Goal: Transaction & Acquisition: Purchase product/service

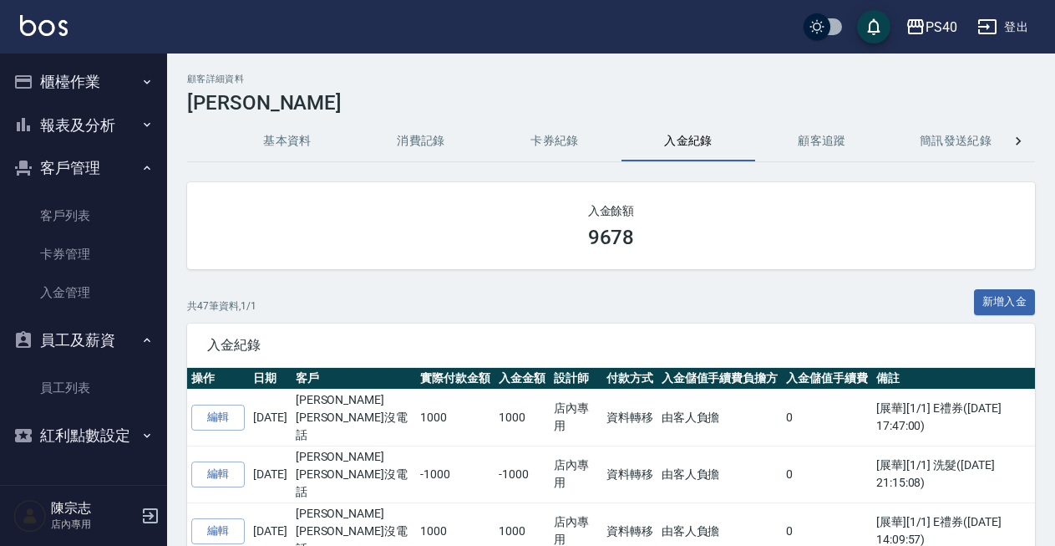
scroll to position [2852, 0]
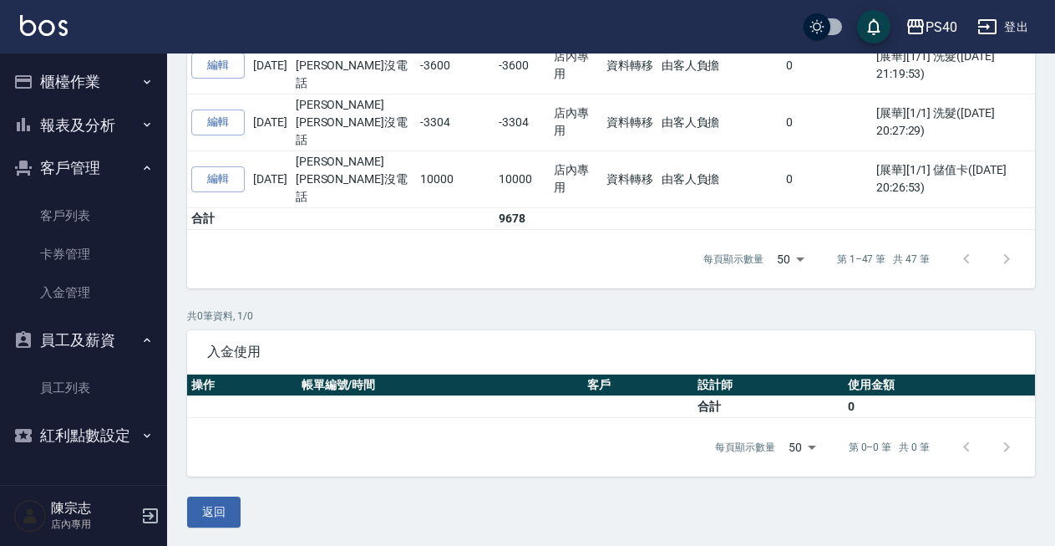
click at [79, 88] on button "櫃檯作業" at bounding box center [84, 81] width 154 height 43
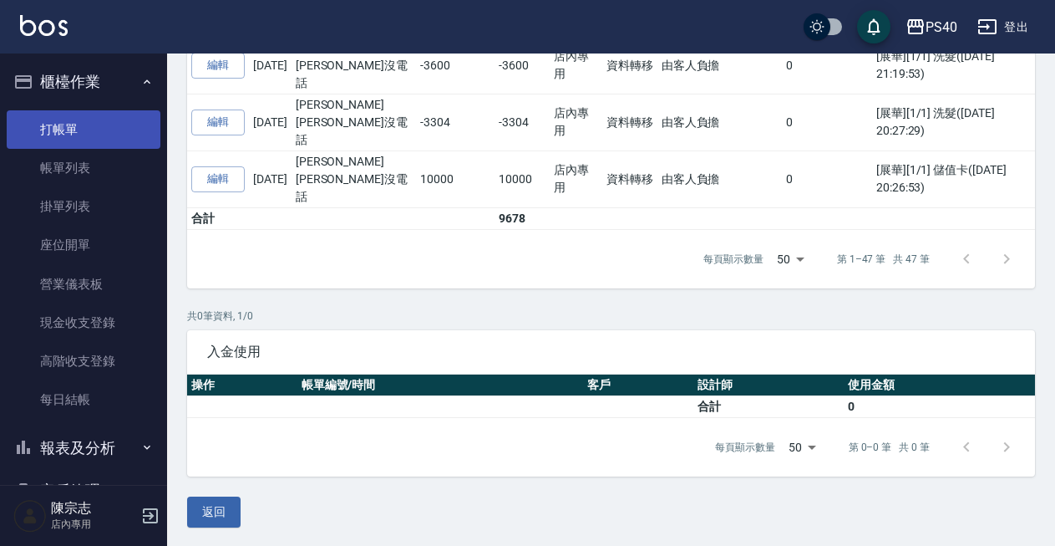
click at [74, 145] on link "打帳單" at bounding box center [84, 129] width 154 height 38
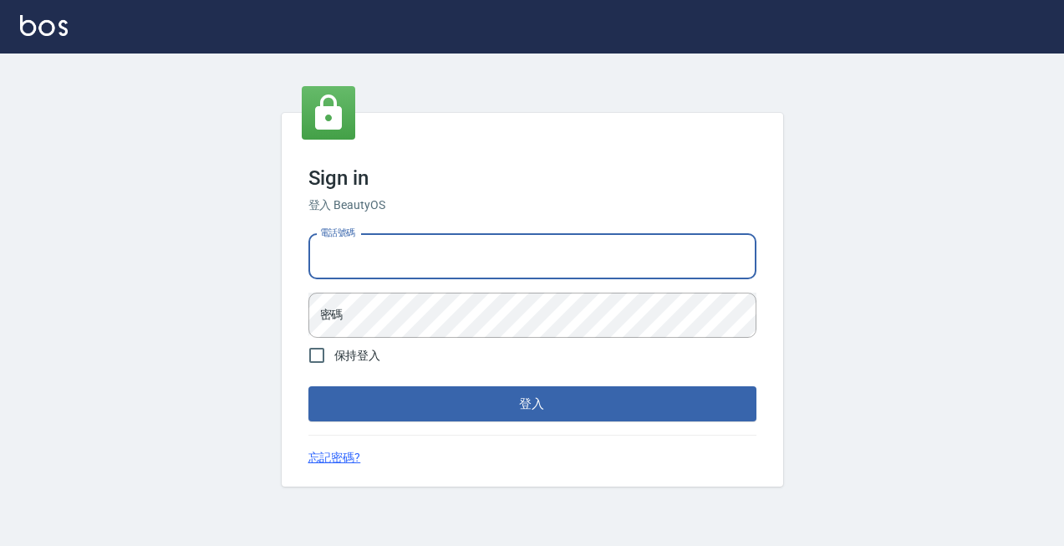
type input "0963001110"
click at [531, 404] on button "登入" at bounding box center [532, 403] width 448 height 35
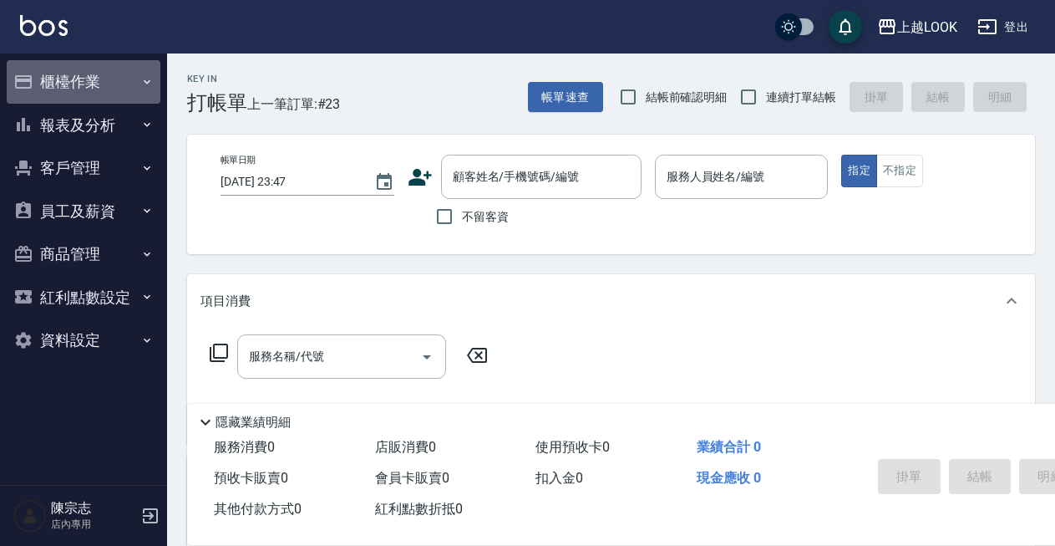
click at [80, 93] on button "櫃檯作業" at bounding box center [84, 81] width 154 height 43
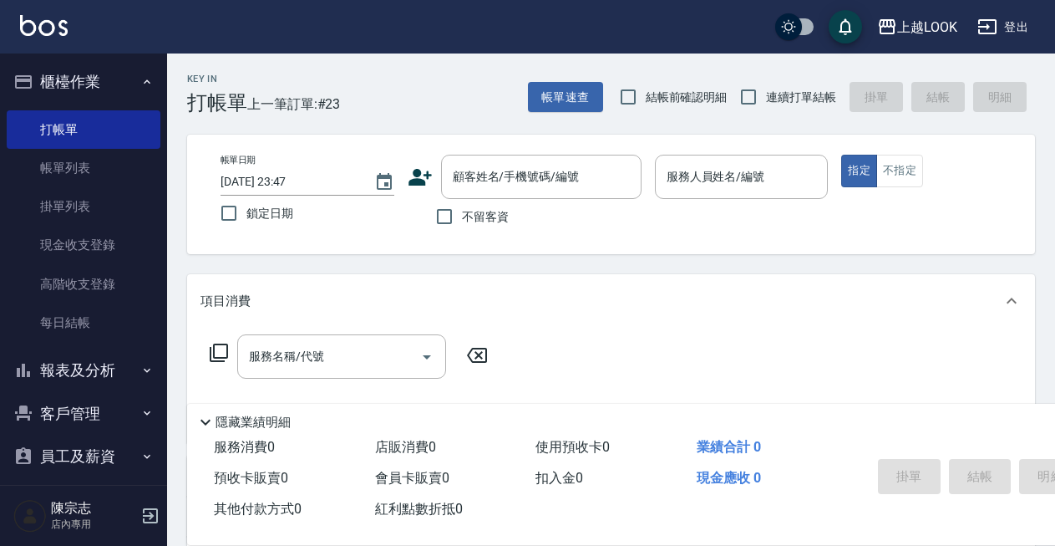
click at [480, 225] on span "不留客資" at bounding box center [485, 217] width 47 height 18
click at [462, 225] on input "不留客資" at bounding box center [444, 216] width 35 height 35
checkbox input "true"
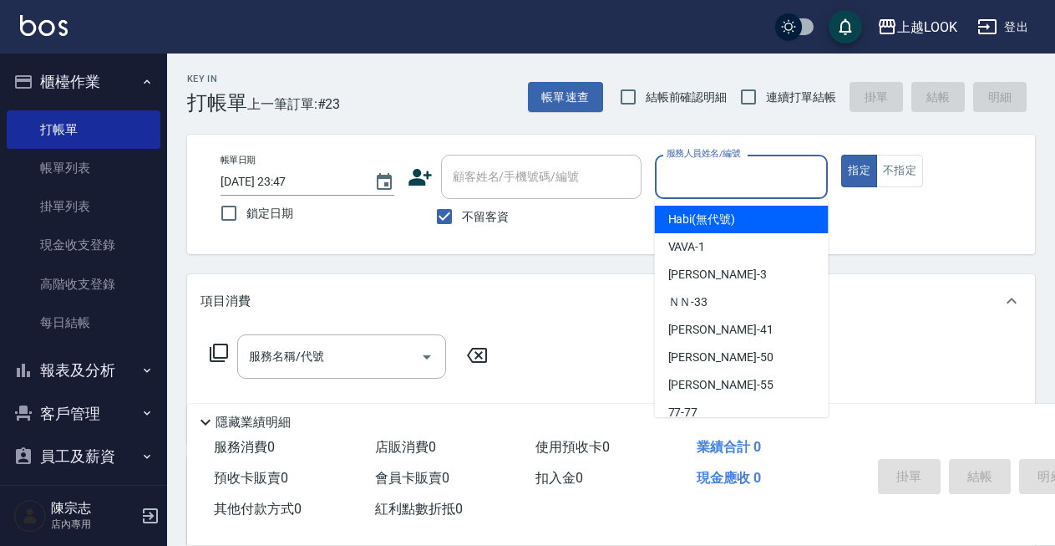
click at [710, 170] on input "服務人員姓名/編號" at bounding box center [742, 176] width 159 height 29
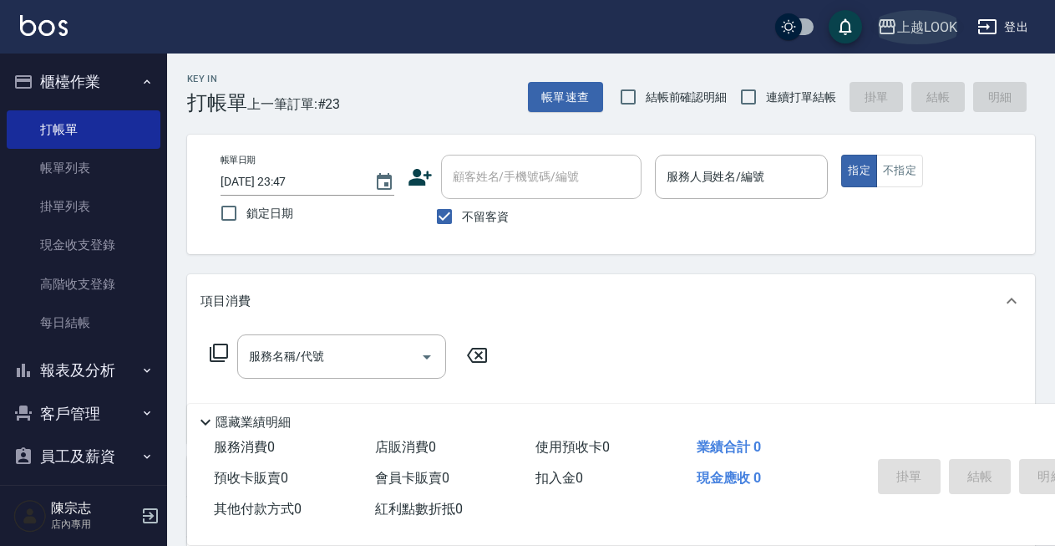
click at [937, 29] on div "上越LOOK" at bounding box center [927, 27] width 60 height 21
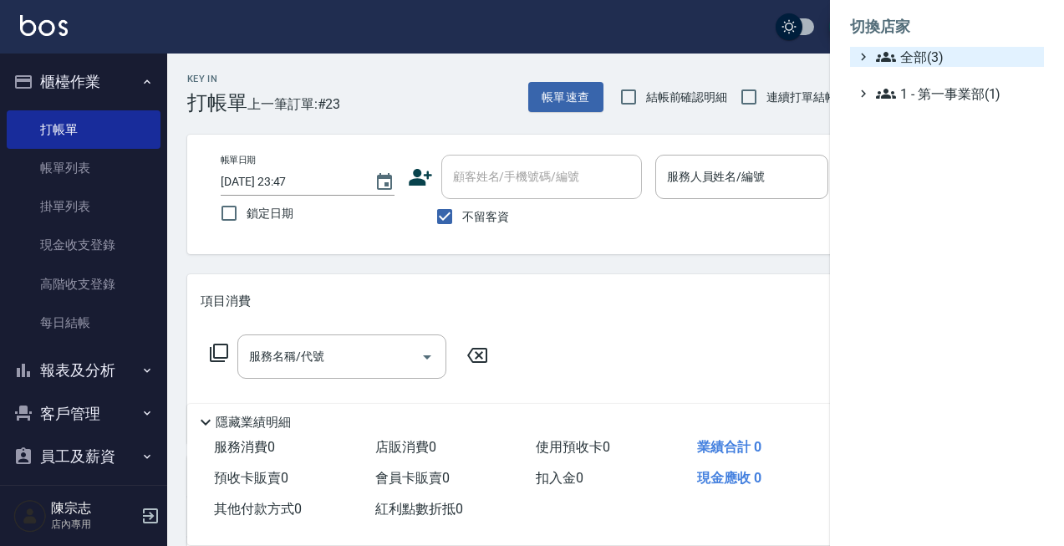
click at [917, 58] on span "全部(3)" at bounding box center [956, 57] width 161 height 20
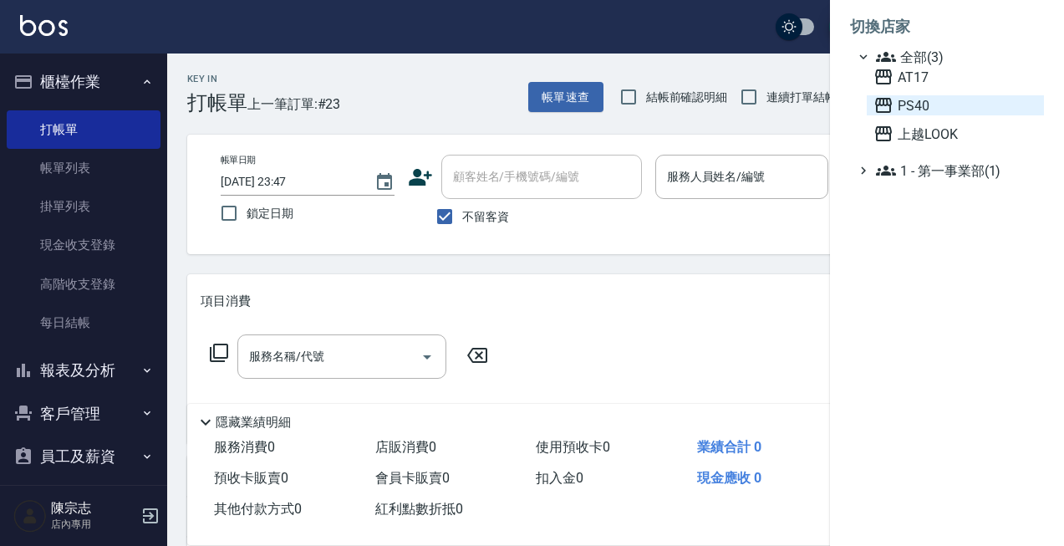
click at [933, 99] on span "PS40" at bounding box center [955, 105] width 164 height 20
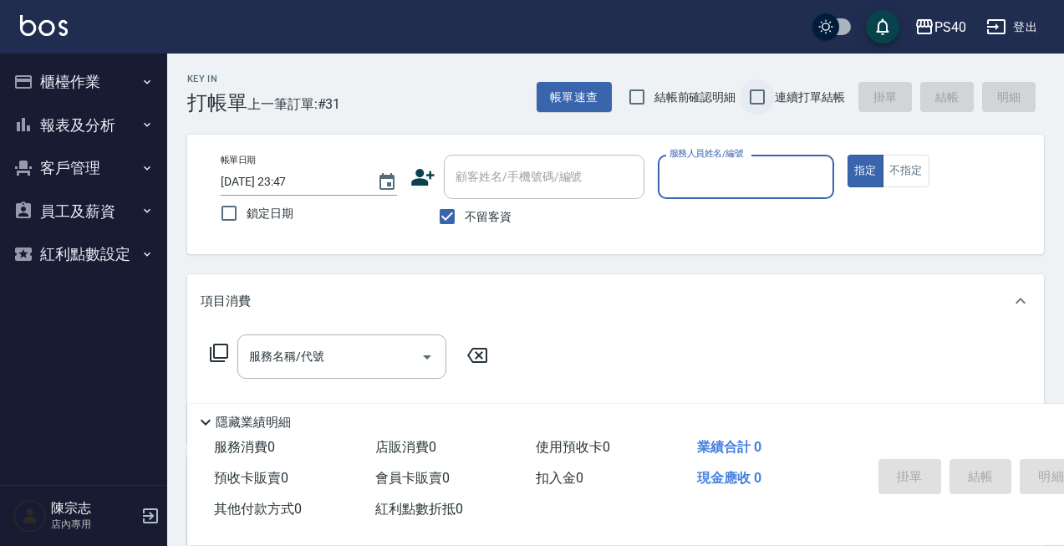
click at [760, 100] on input "連續打單結帳" at bounding box center [757, 96] width 35 height 35
checkbox input "true"
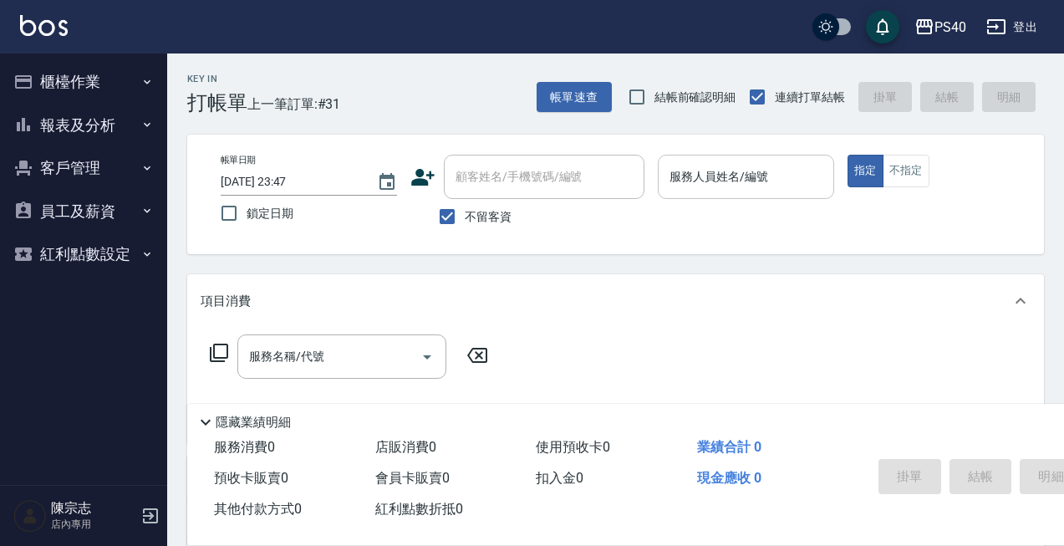
click at [747, 189] on input "服務人員姓名/編號" at bounding box center [745, 176] width 161 height 29
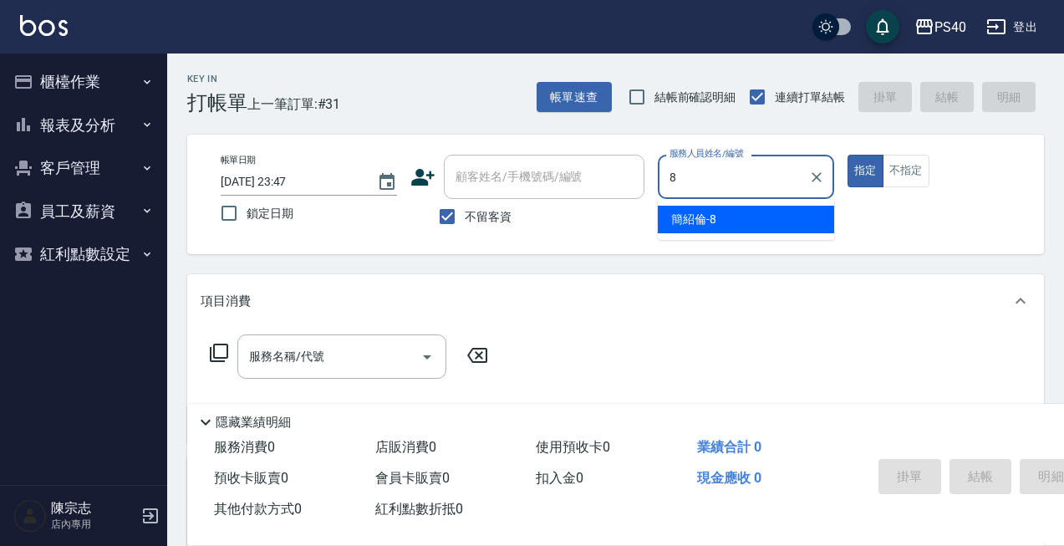
type input "[PERSON_NAME]-8"
type button "true"
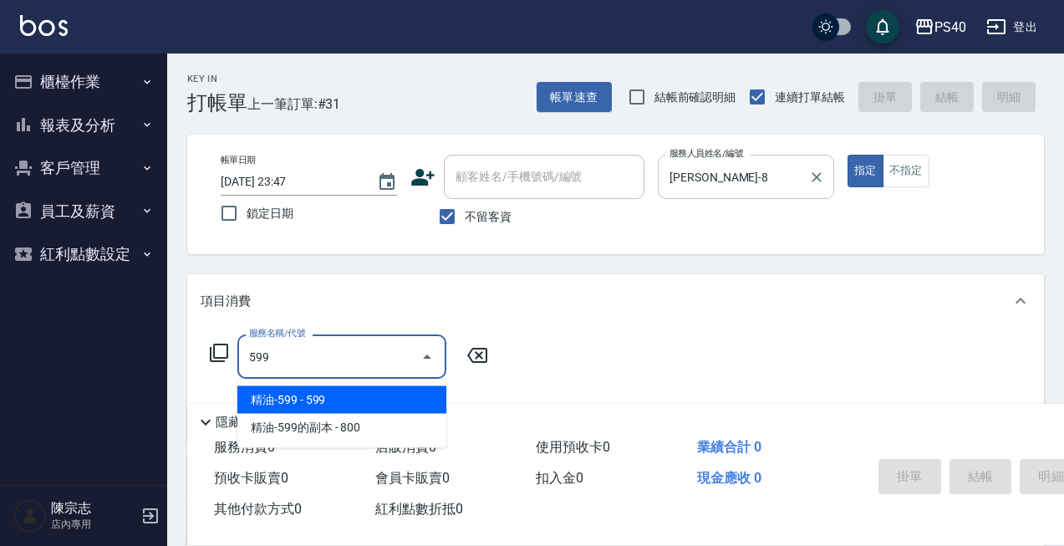
type input "精油-599(0599)"
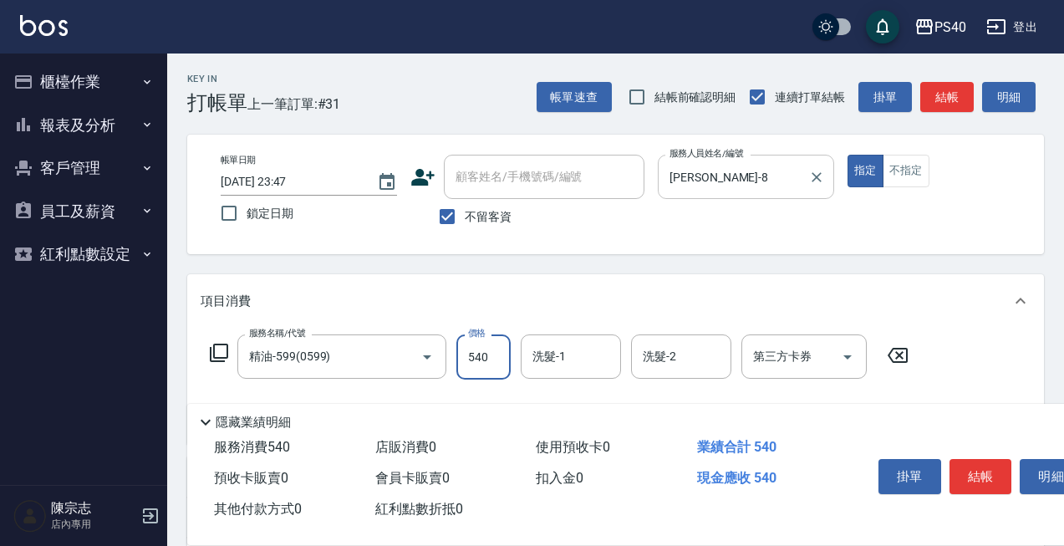
type input "540"
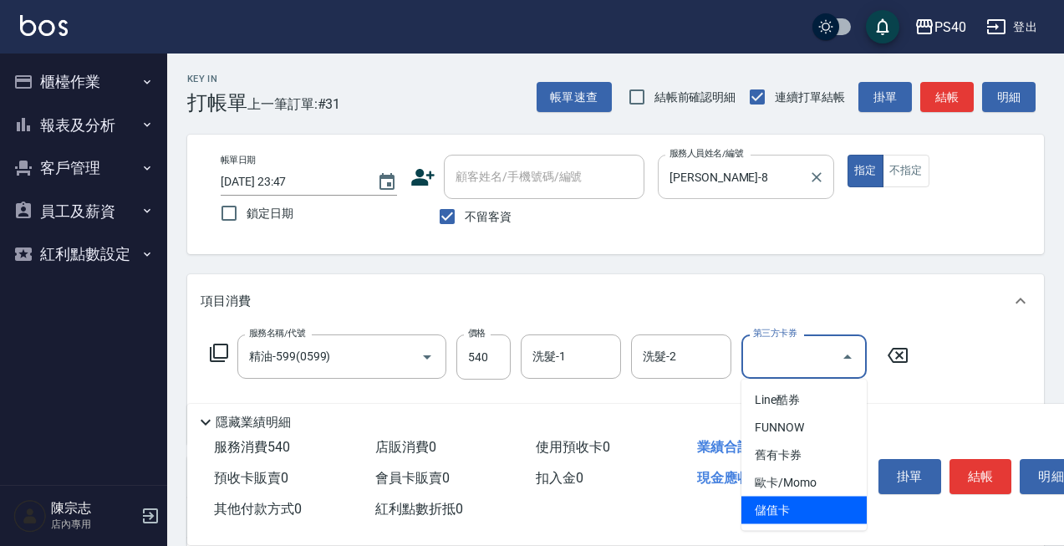
type input "儲值卡"
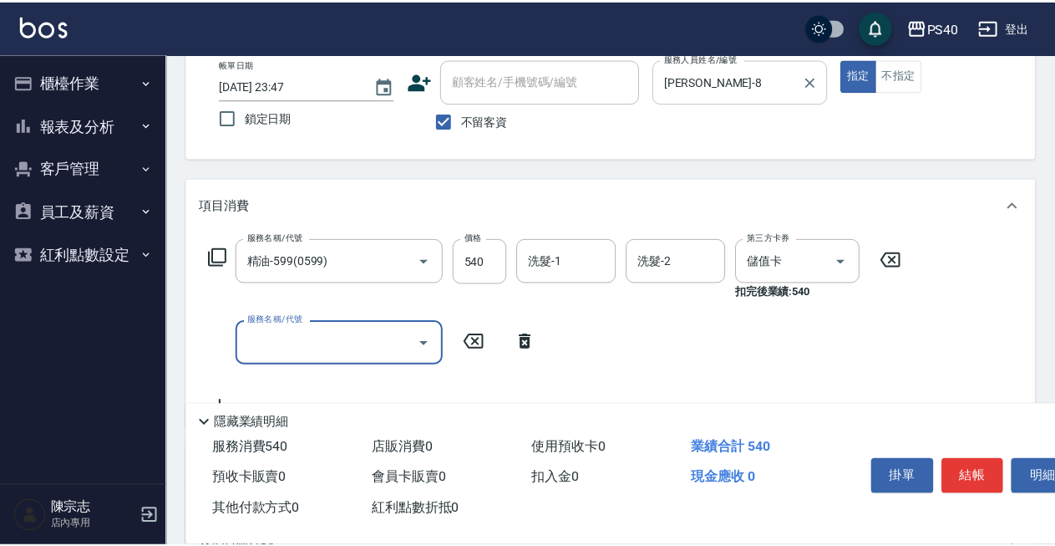
scroll to position [97, 0]
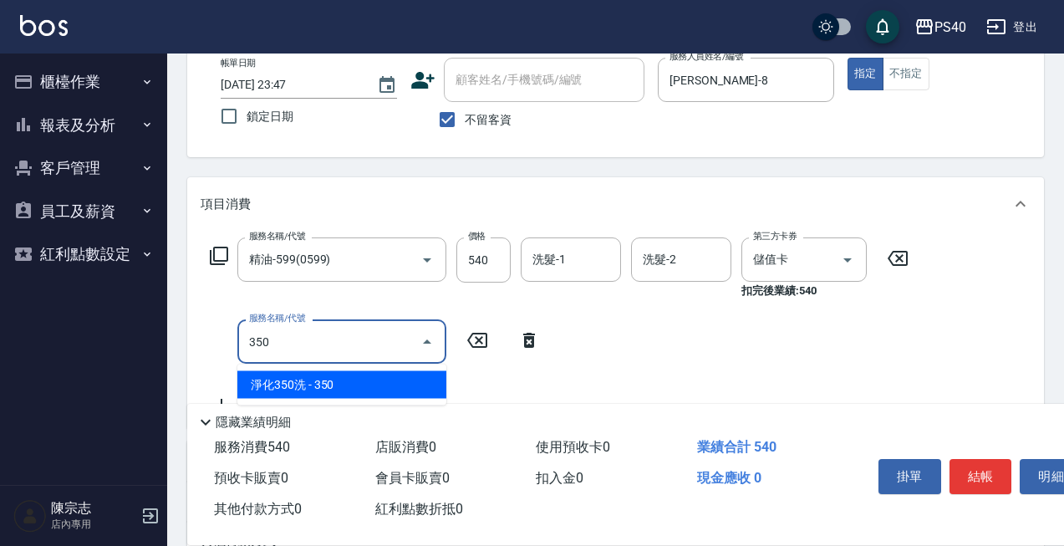
type input "淨化350洗(1350)"
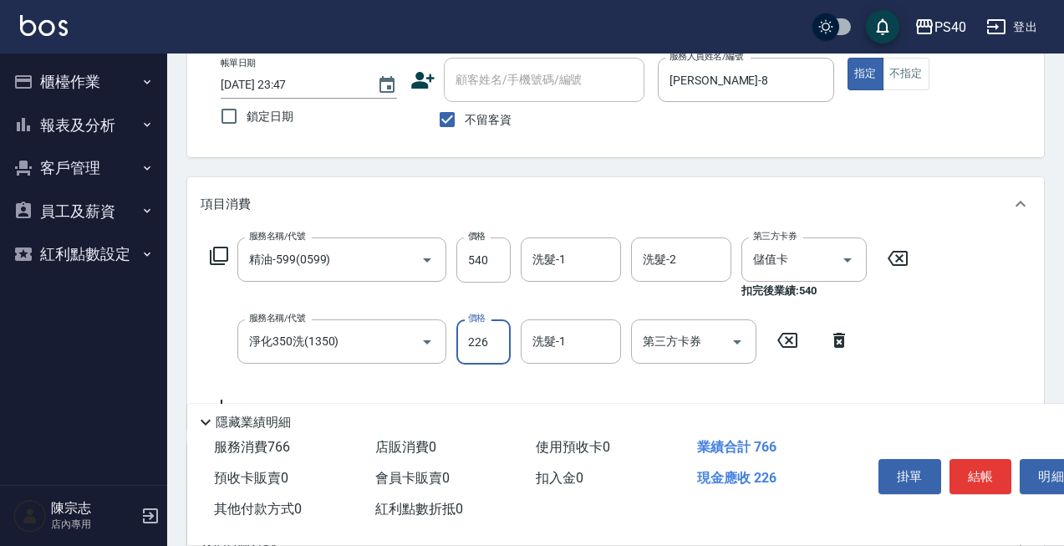
type input "226"
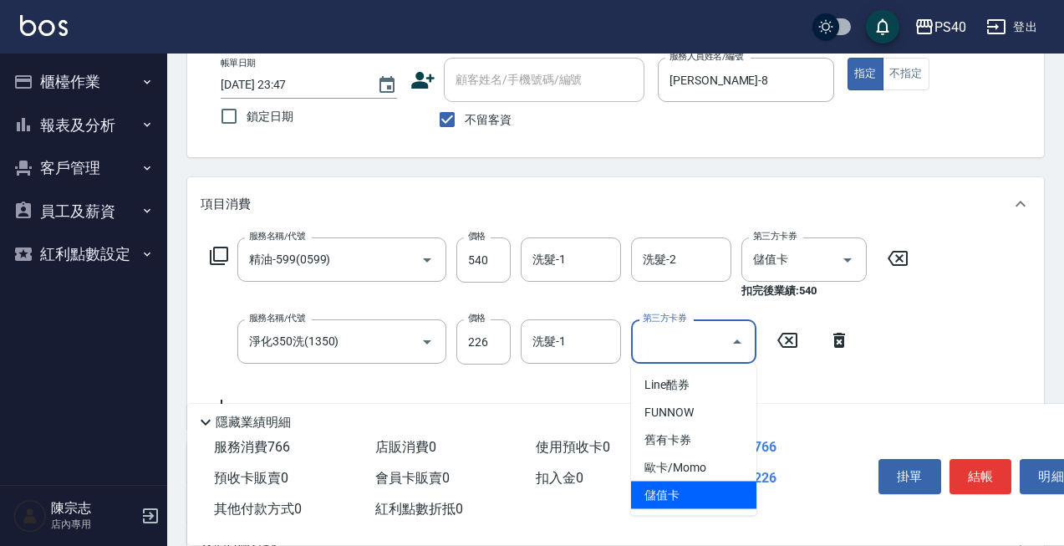
type input "儲值卡"
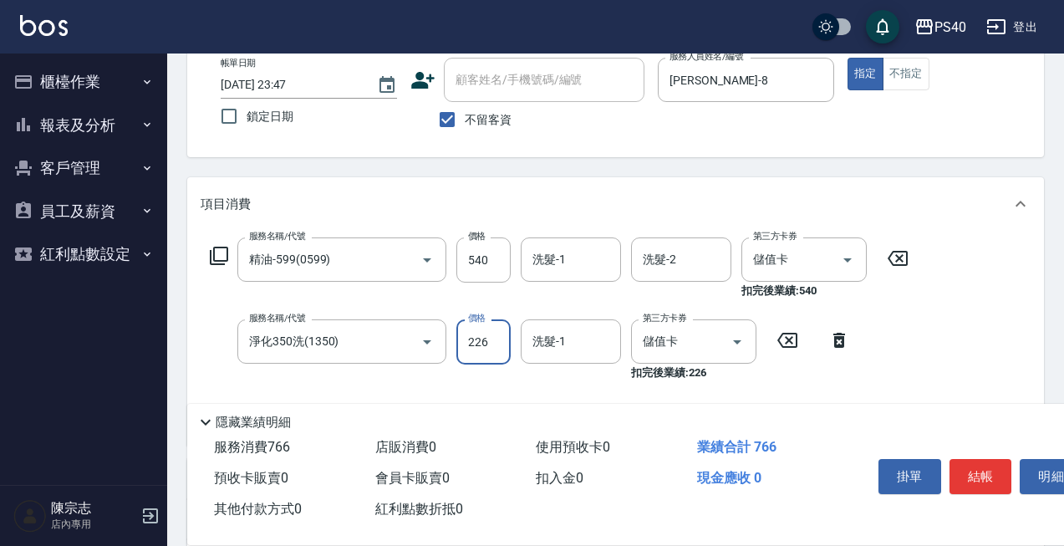
click at [496, 342] on input "226" at bounding box center [483, 341] width 54 height 45
type input "225"
click at [996, 460] on button "結帳" at bounding box center [980, 476] width 63 height 35
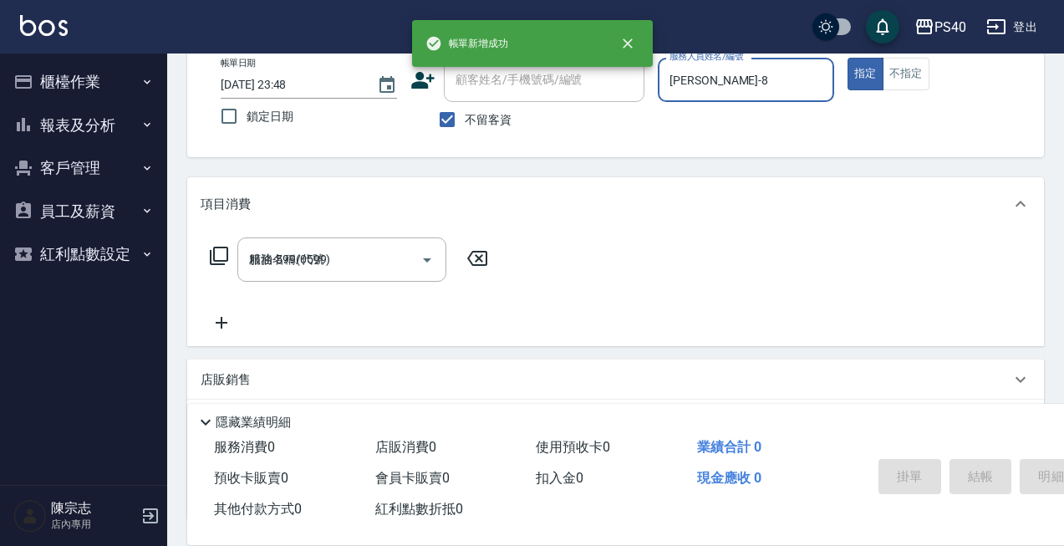
type input "[DATE] 23:48"
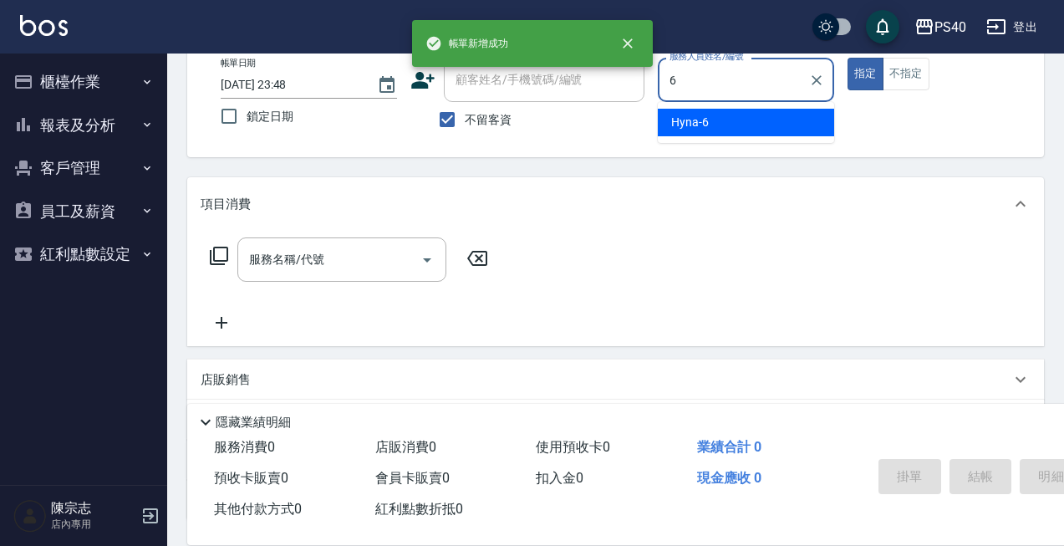
type input "Hyna-6"
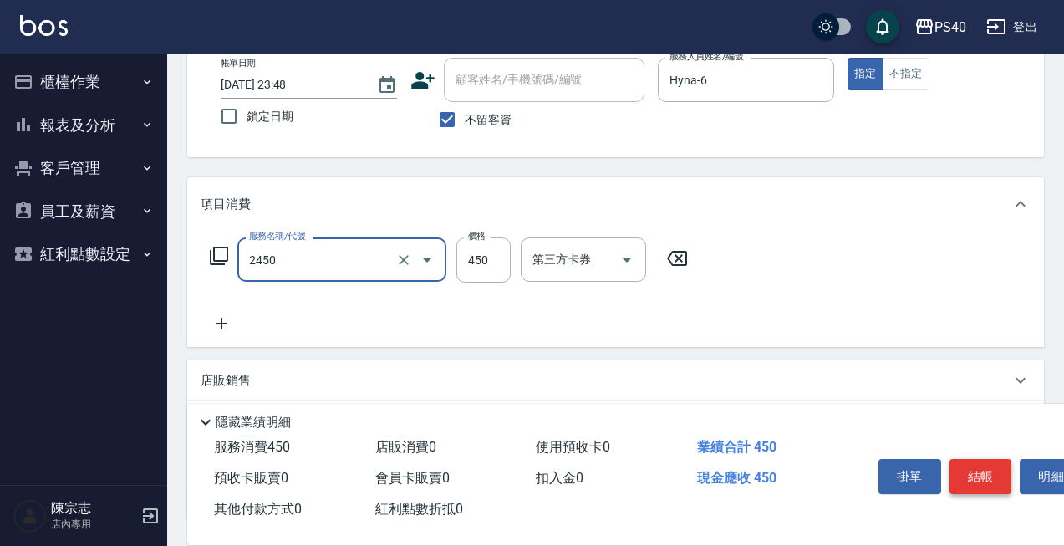
type input "C剪髮套餐(2450)"
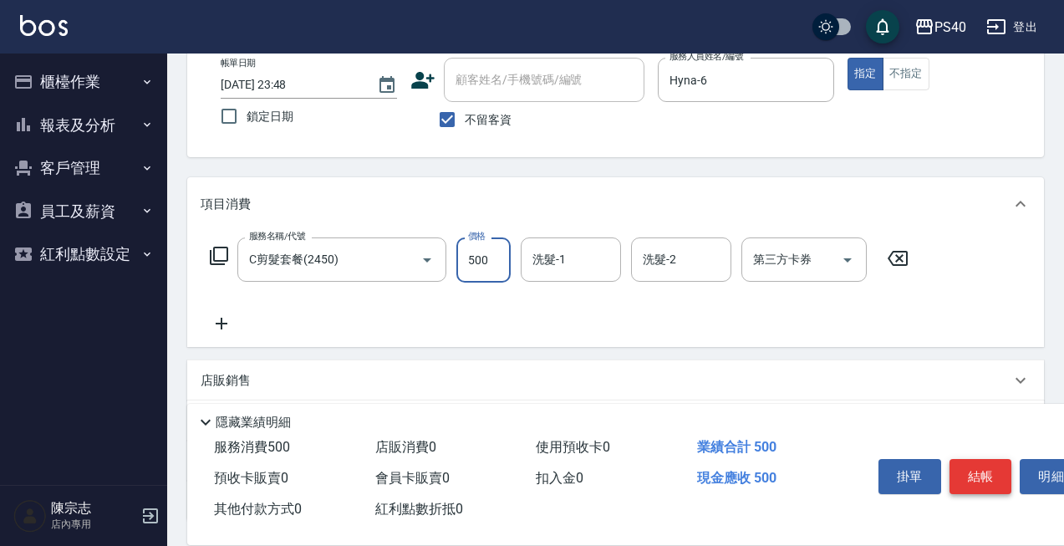
type input "500"
click at [996, 460] on button "結帳" at bounding box center [980, 476] width 63 height 35
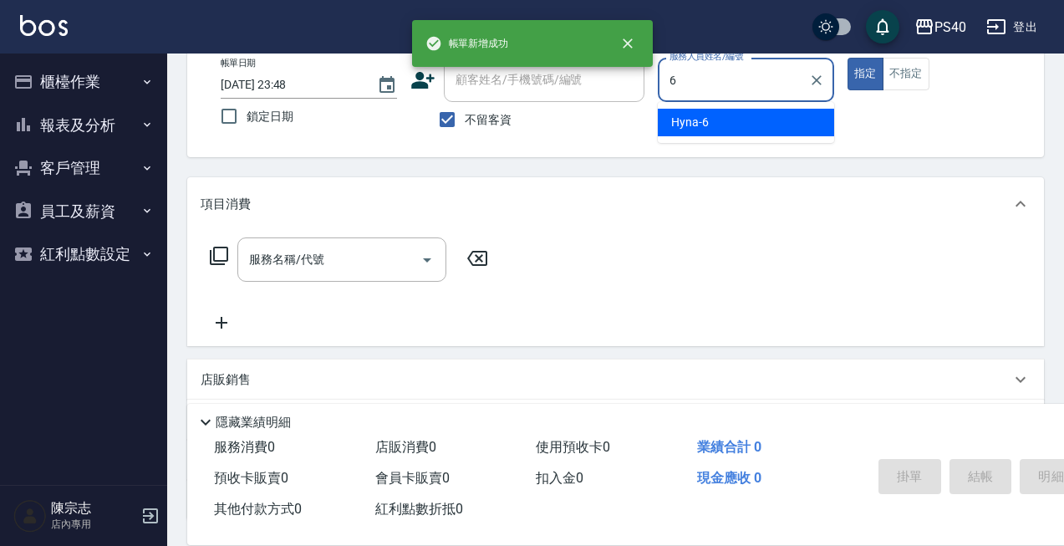
type input "Hyna-6"
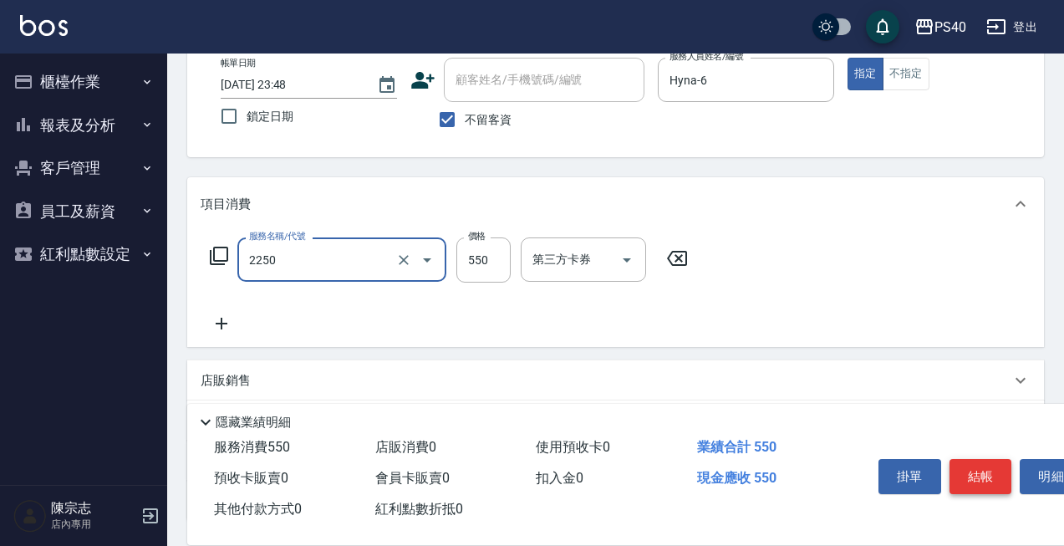
type input "B剪髮套餐(2250)"
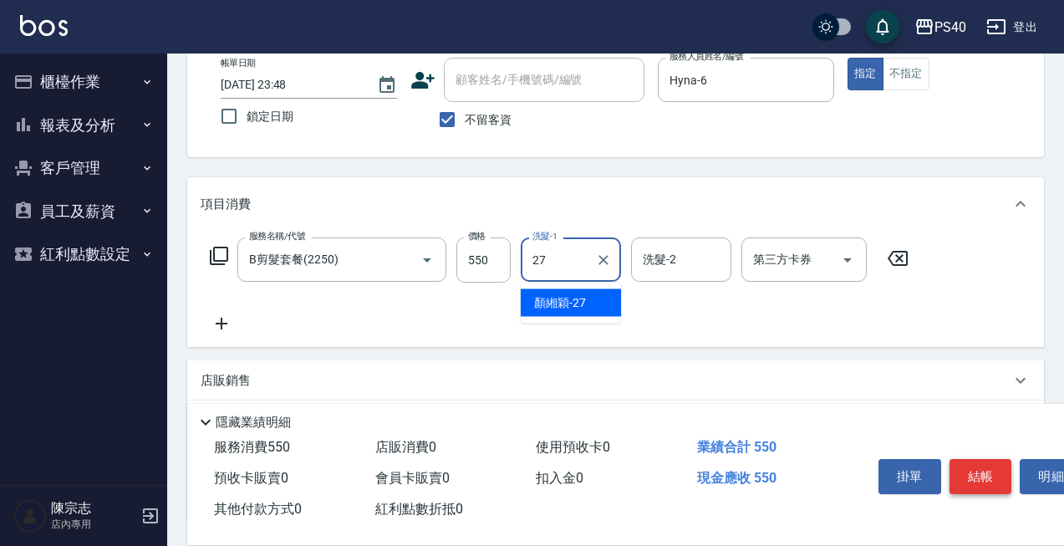
type input "[PERSON_NAME]-27"
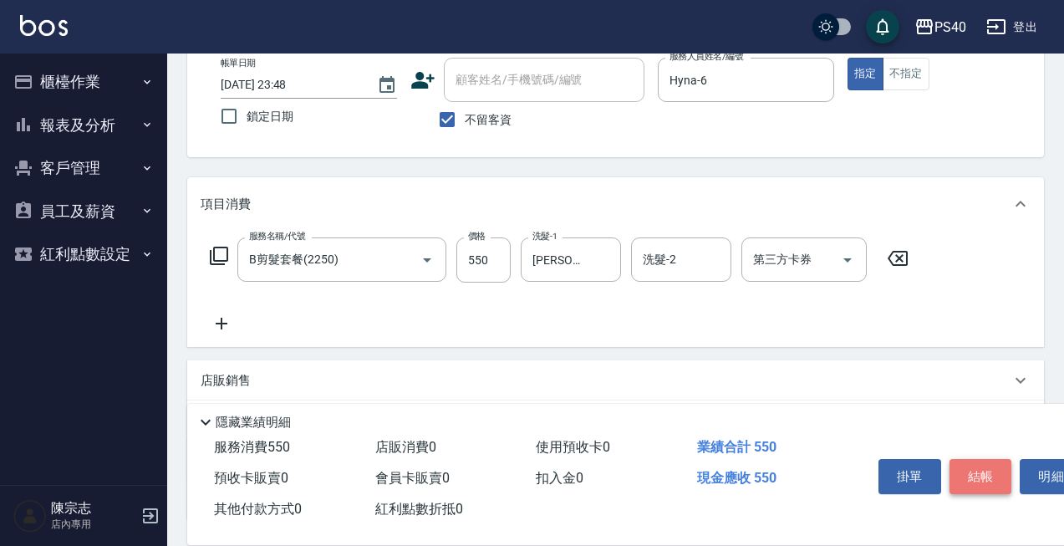
click at [986, 472] on button "結帳" at bounding box center [980, 476] width 63 height 35
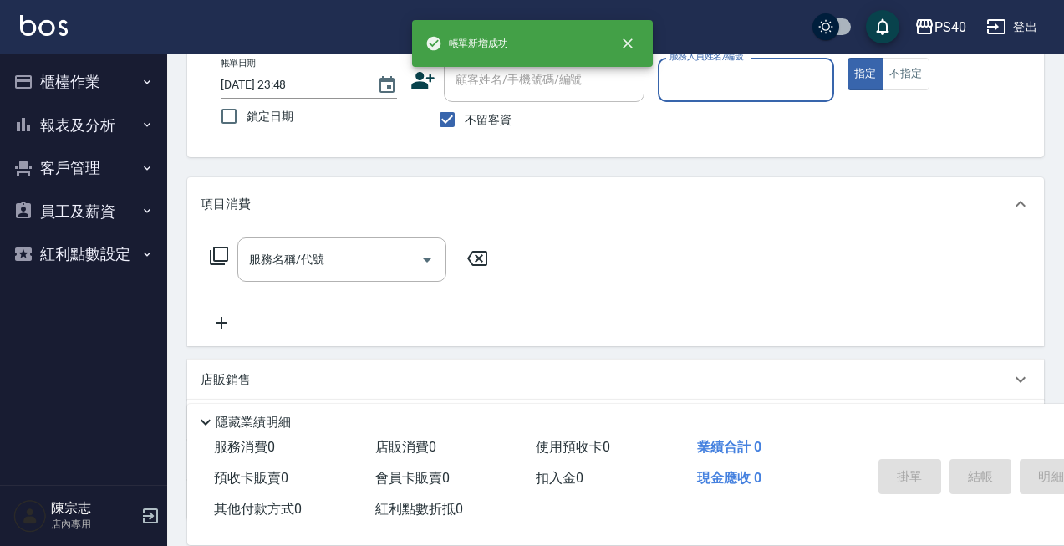
click at [69, 116] on button "報表及分析" at bounding box center [84, 125] width 154 height 43
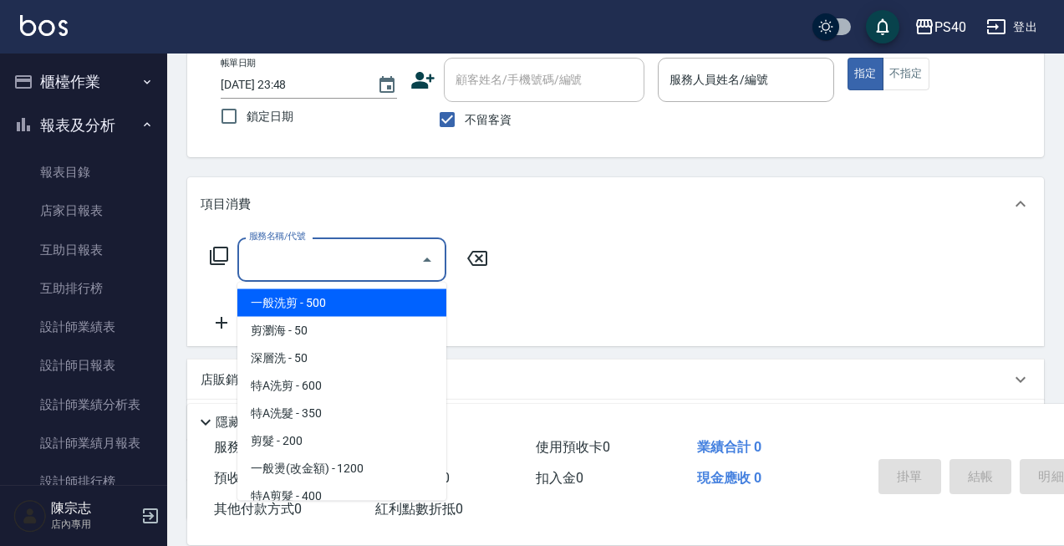
click at [402, 260] on input "服務名稱/代號" at bounding box center [329, 259] width 169 height 29
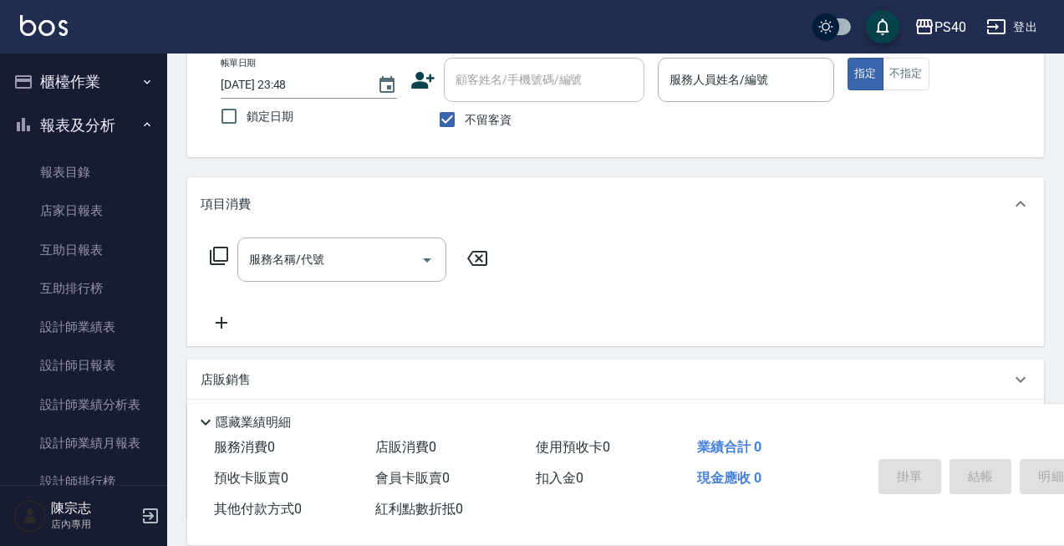
click at [536, 323] on div "服務名稱/代號 服務名稱/代號" at bounding box center [615, 288] width 857 height 115
click at [220, 260] on icon at bounding box center [219, 256] width 20 height 20
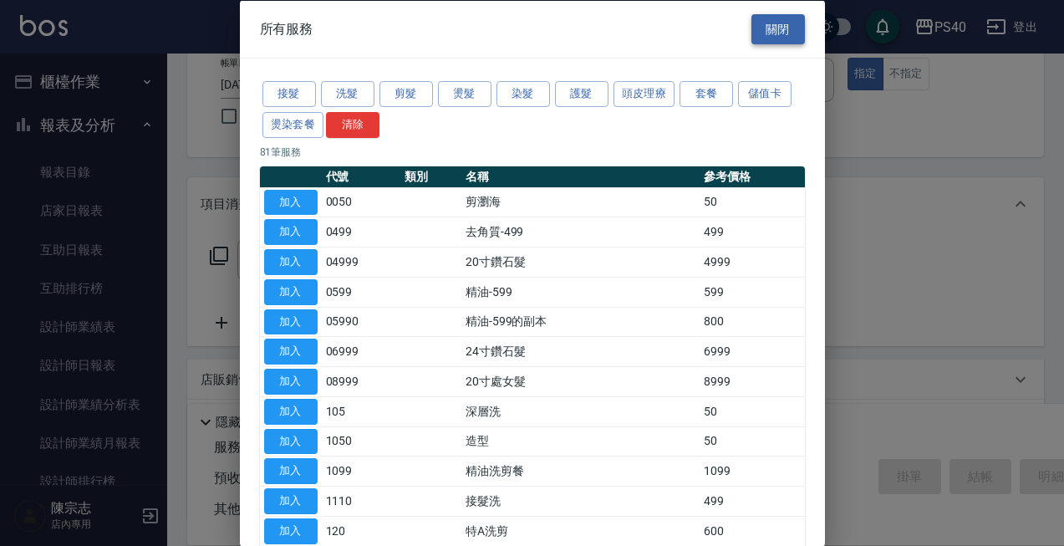
click at [751, 39] on button "關閉" at bounding box center [777, 28] width 53 height 31
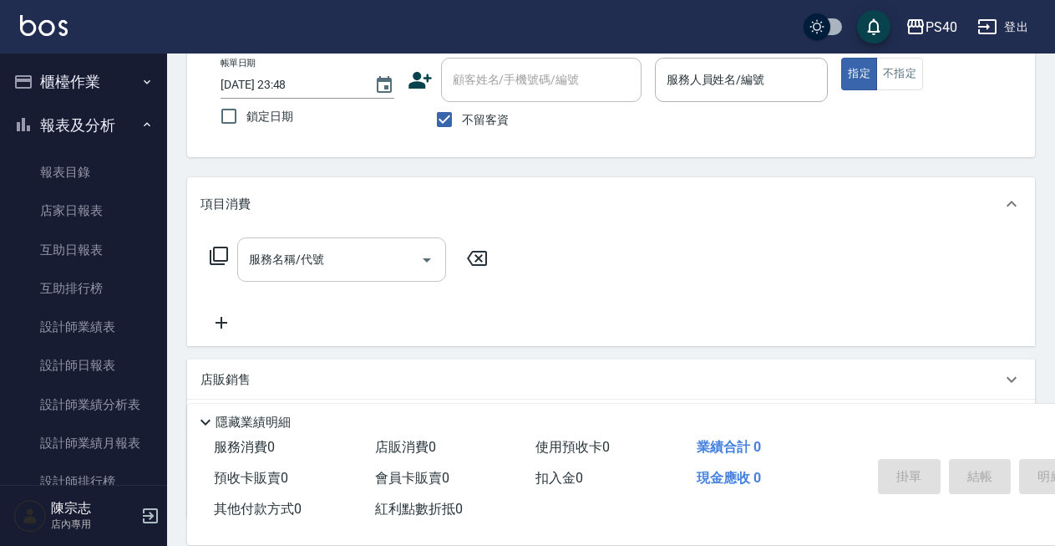
click at [426, 262] on icon "Open" at bounding box center [427, 260] width 20 height 20
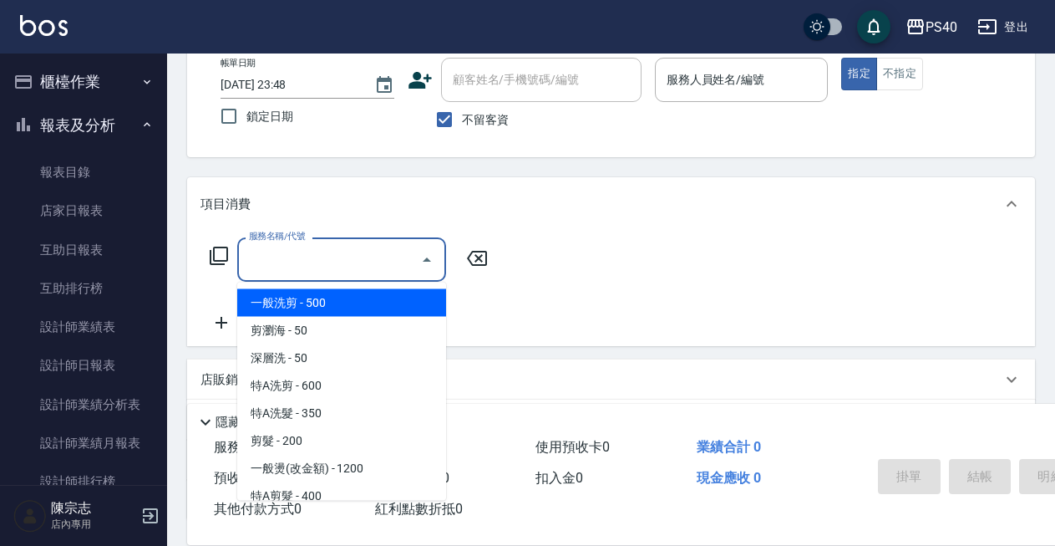
click at [359, 316] on span "一般洗剪 - 500" at bounding box center [341, 303] width 209 height 28
type input "一般洗剪(5)"
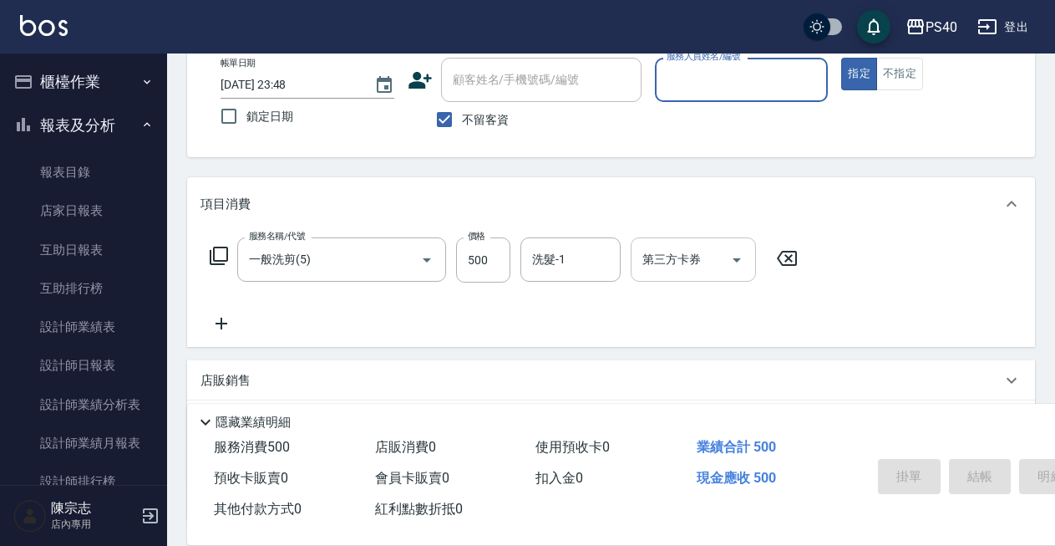
click at [740, 259] on icon "Open" at bounding box center [737, 260] width 8 height 4
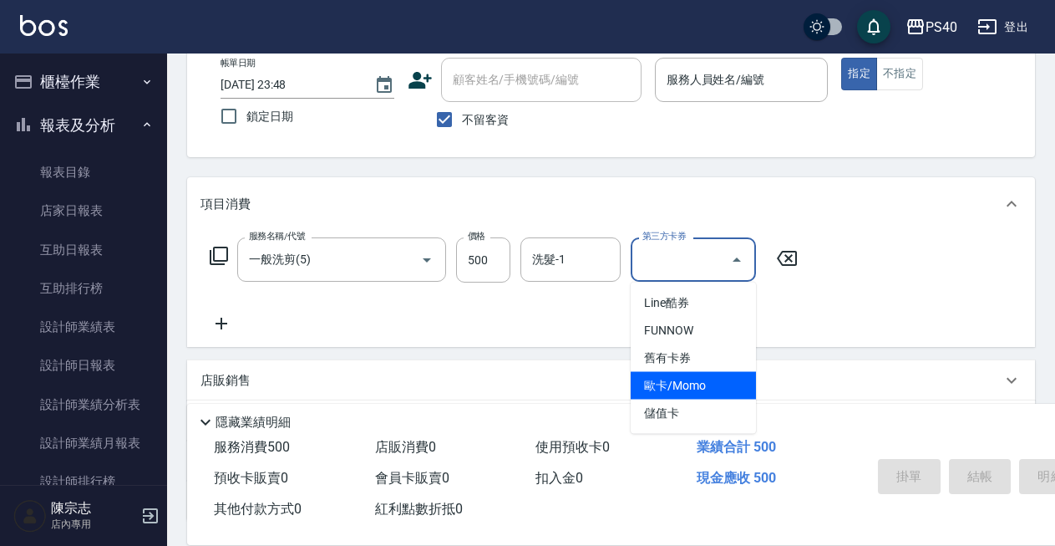
click at [559, 338] on div "服務名稱/代號 一般洗剪(5) 服務名稱/代號 價格 500 價格 洗髮-1 洗髮-1 第三方卡券 第三方卡券" at bounding box center [611, 289] width 848 height 116
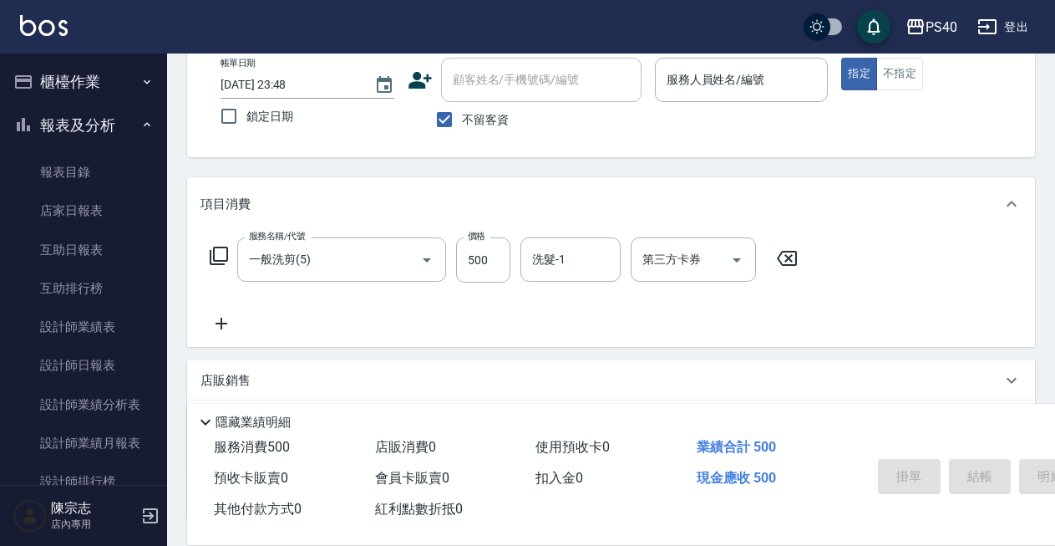
click at [264, 383] on div "店販銷售" at bounding box center [601, 381] width 801 height 18
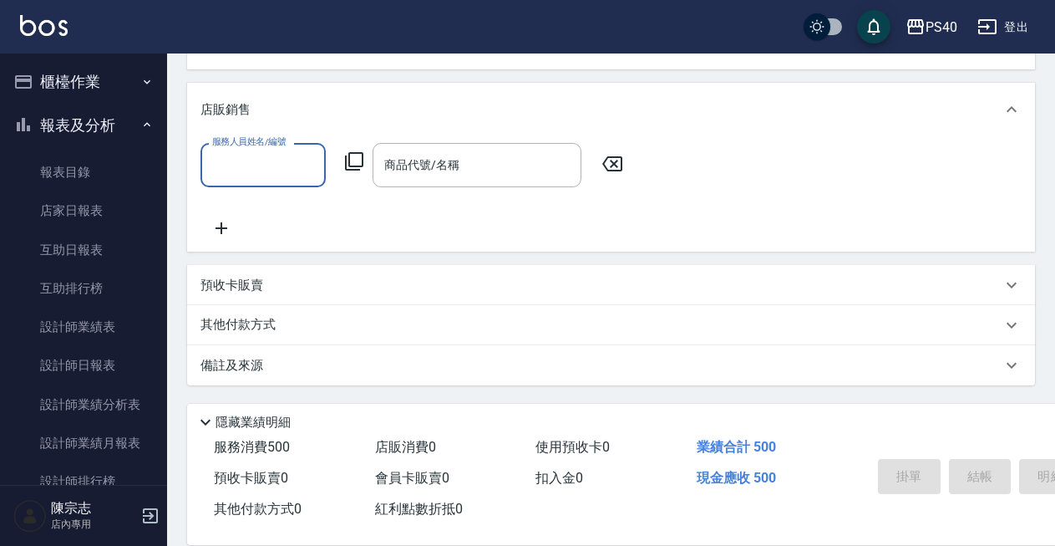
scroll to position [374, 0]
click at [488, 329] on div "其他付款方式" at bounding box center [601, 325] width 801 height 18
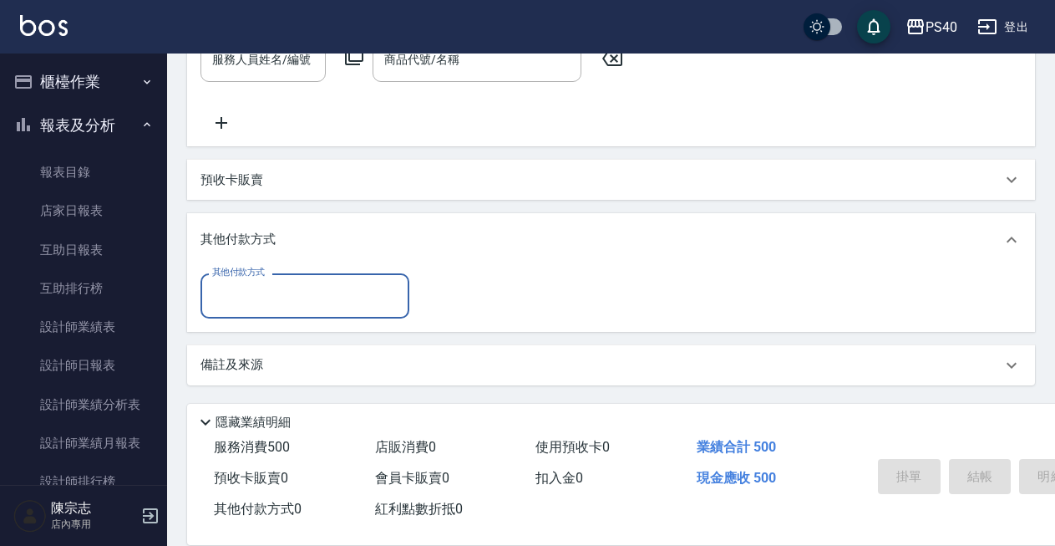
scroll to position [480, 0]
click at [331, 296] on input "其他付款方式" at bounding box center [305, 295] width 194 height 29
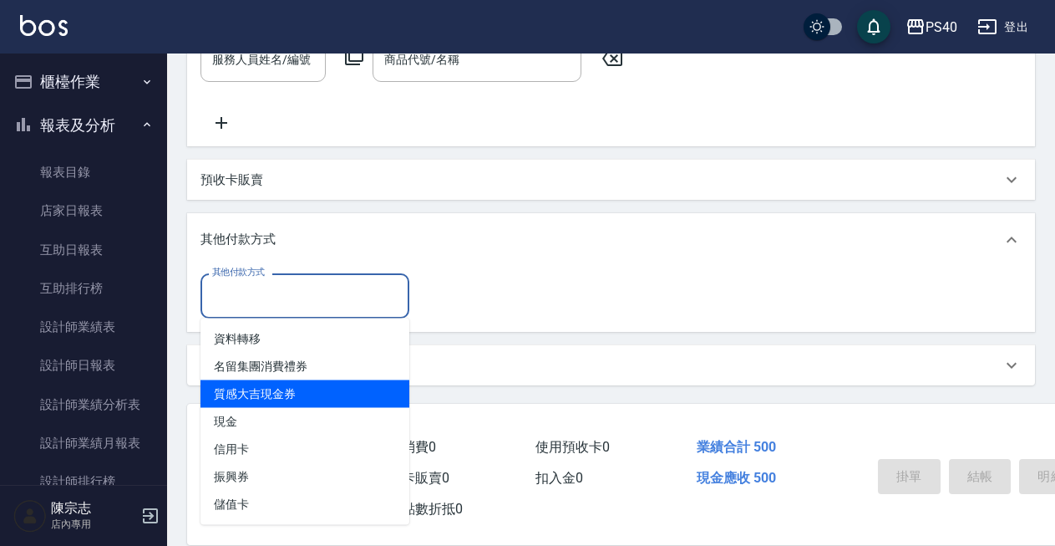
click at [279, 403] on span "質感大吉現金券" at bounding box center [305, 394] width 209 height 28
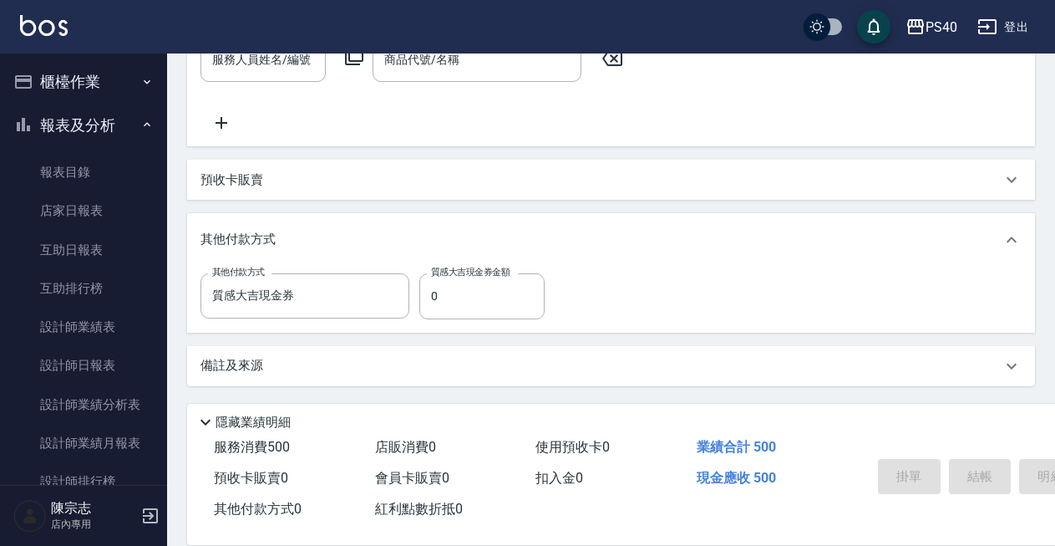
type input "質感大吉現金券"
click at [481, 305] on input "0" at bounding box center [481, 294] width 125 height 45
